Goal: Information Seeking & Learning: Find specific page/section

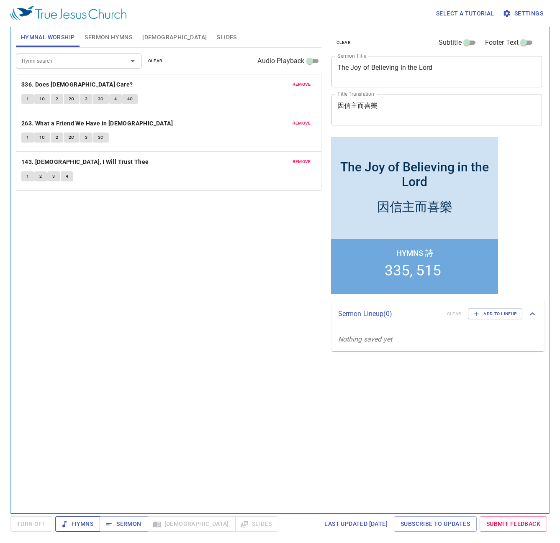
click at [86, 525] on span "Hymns" at bounding box center [77, 524] width 31 height 10
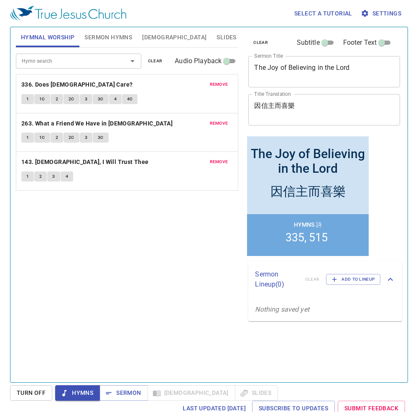
click at [403, 171] on div "clear Subtitle Footer Text Sermon Title The Joy of Believing in the Lord x Serm…" at bounding box center [324, 201] width 164 height 355
click at [138, 247] on div "Hymn search Hymn search clear Audio Playback remove 336. Does Jesus Care? 1 1C …" at bounding box center [127, 211] width 223 height 327
click at [395, 173] on div "clear Subtitle Footer Text Sermon Title The Joy of Believing in the Lord x Serm…" at bounding box center [324, 201] width 164 height 355
click at [82, 284] on div "Hymn search Hymn search clear Audio Playback remove 336. Does Jesus Care? 1 1C …" at bounding box center [127, 211] width 223 height 327
click at [26, 101] on span "1" at bounding box center [27, 99] width 3 height 8
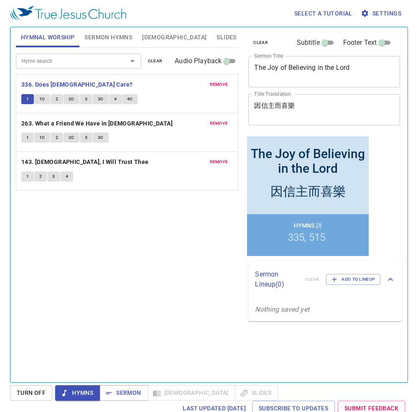
click at [396, 230] on div "clear Subtitle Footer Text Sermon Title The Joy of Believing in the Lord x Serm…" at bounding box center [324, 201] width 164 height 355
click at [131, 267] on div "Hymn search Hymn search clear Audio Playback remove 336. Does Jesus Care? 1 1C …" at bounding box center [127, 211] width 223 height 327
click at [116, 243] on div "Hymn search Hymn search clear Audio Playback remove 336. Does Jesus Care? 1 1C …" at bounding box center [127, 211] width 223 height 327
click at [107, 121] on b "263. What a Friend We Have in [DEMOGRAPHIC_DATA]" at bounding box center [96, 123] width 151 height 10
click at [97, 245] on div "Hymn search Hymn search clear Audio Playback remove 336. Does Jesus Care? 1 1C …" at bounding box center [127, 211] width 223 height 327
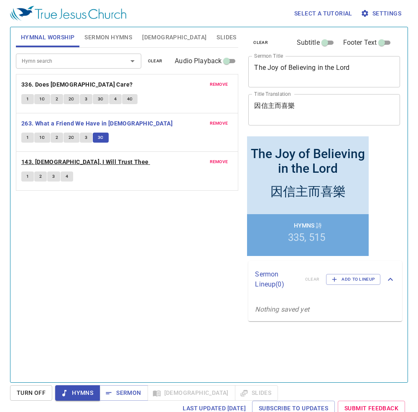
click at [80, 165] on b "143. Jesus, I Will Trust Thee" at bounding box center [85, 162] width 128 height 10
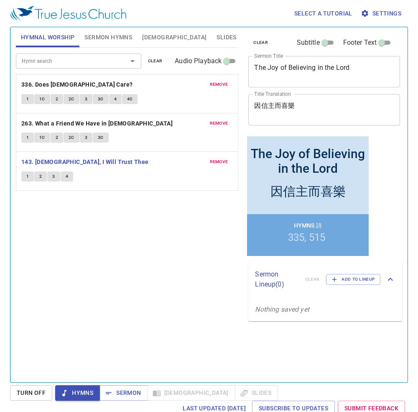
click at [26, 175] on span "1" at bounding box center [27, 177] width 3 height 8
click at [109, 276] on div "Hymn search Hymn search clear Audio Playback remove 336. Does Jesus Care? 1 1C …" at bounding box center [127, 211] width 223 height 327
click at [115, 391] on span "Sermon" at bounding box center [123, 393] width 35 height 10
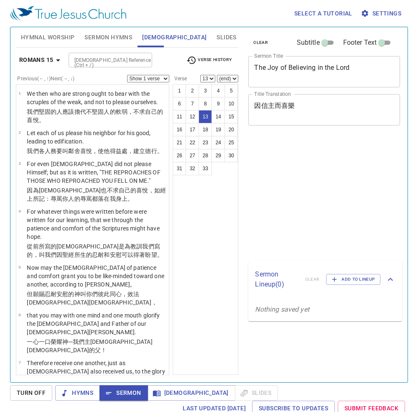
select select "13"
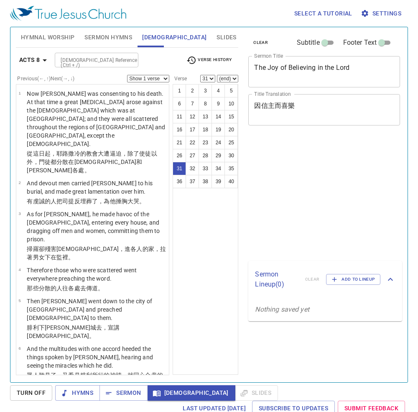
select select "31"
select select "33"
select select "40"
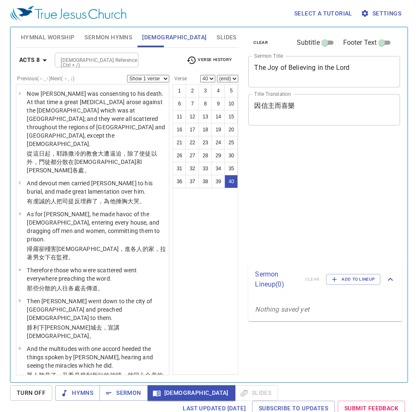
scroll to position [4, 0]
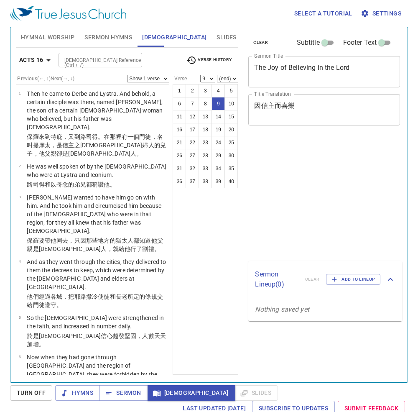
select select "9"
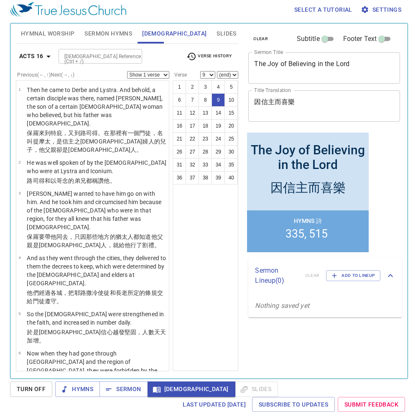
click at [198, 201] on div "1 2 3 4 5 6 7 8 9 10 11 12 13 14 15 16 17 18 19 20 21 22 23 24 25 26 27 28 29 3…" at bounding box center [206, 225] width 66 height 291
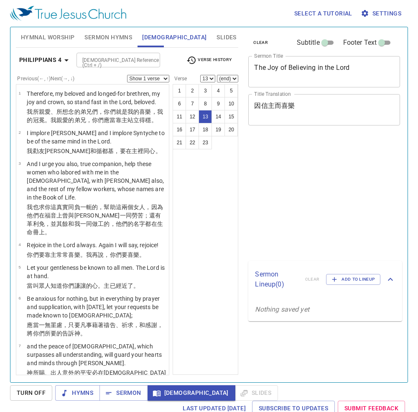
select select "13"
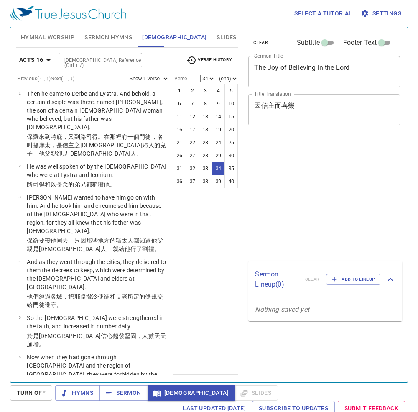
select select "34"
